Goal: Find specific page/section: Find specific page/section

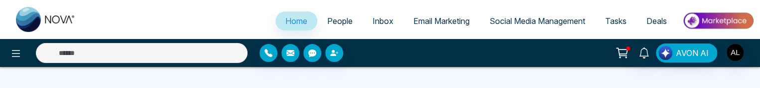
select select "*"
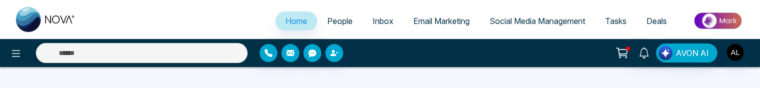
select select "*"
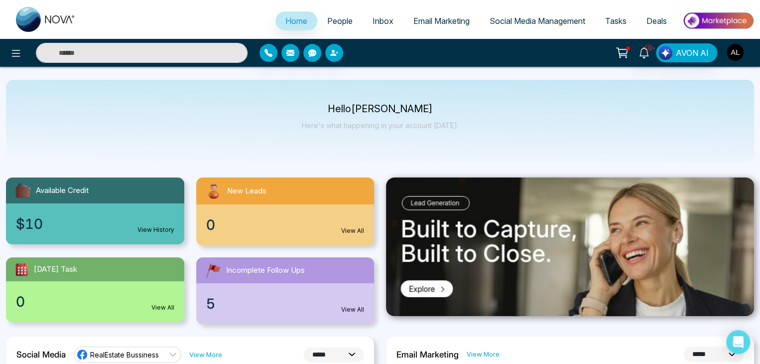
click at [734, 54] on img "button" at bounding box center [735, 52] width 17 height 17
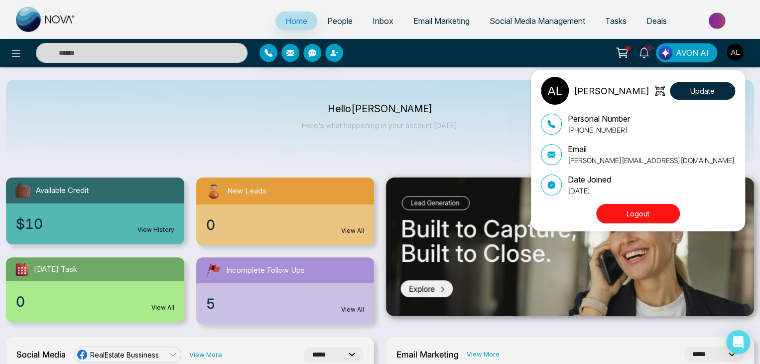
click at [622, 87] on button "Logout" at bounding box center [638, 213] width 84 height 19
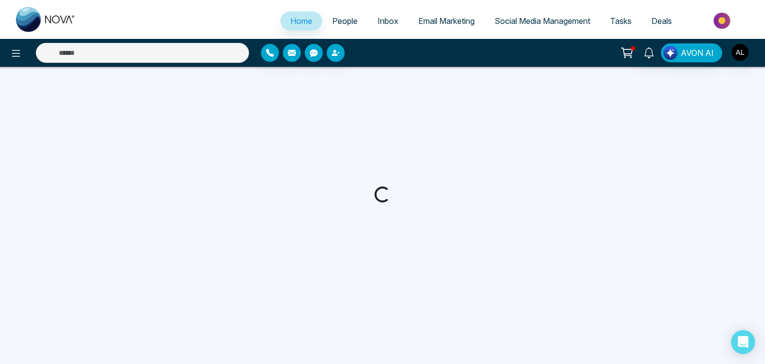
select select "*"
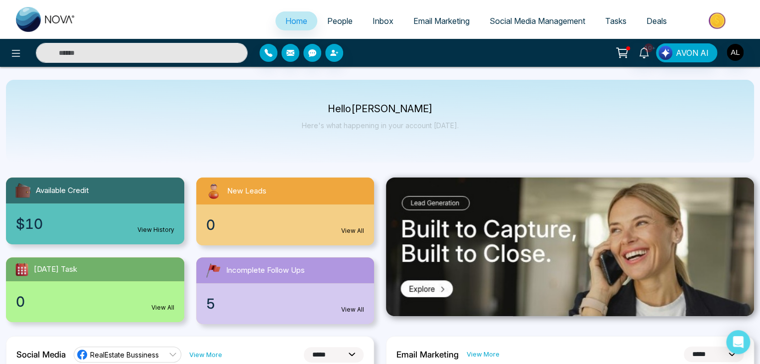
click at [331, 12] on link "People" at bounding box center [339, 20] width 45 height 19
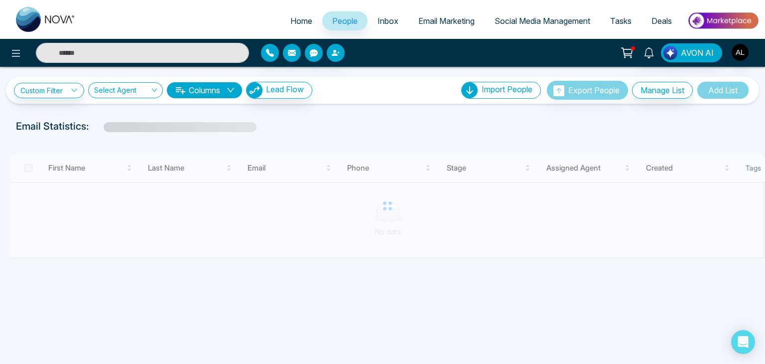
click at [209, 92] on button "Columns" at bounding box center [204, 90] width 75 height 16
